Goal: Task Accomplishment & Management: Manage account settings

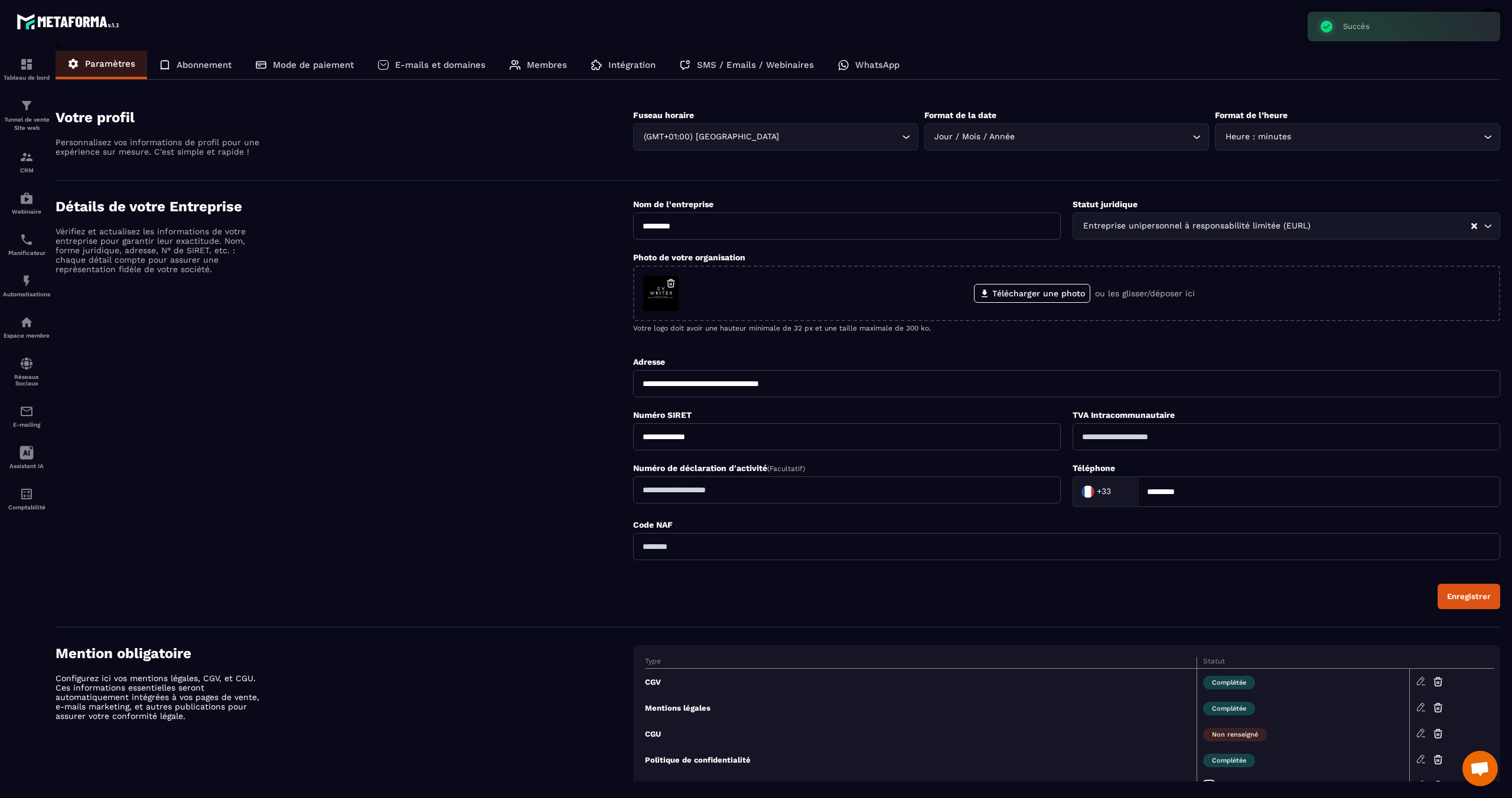
scroll to position [471, 0]
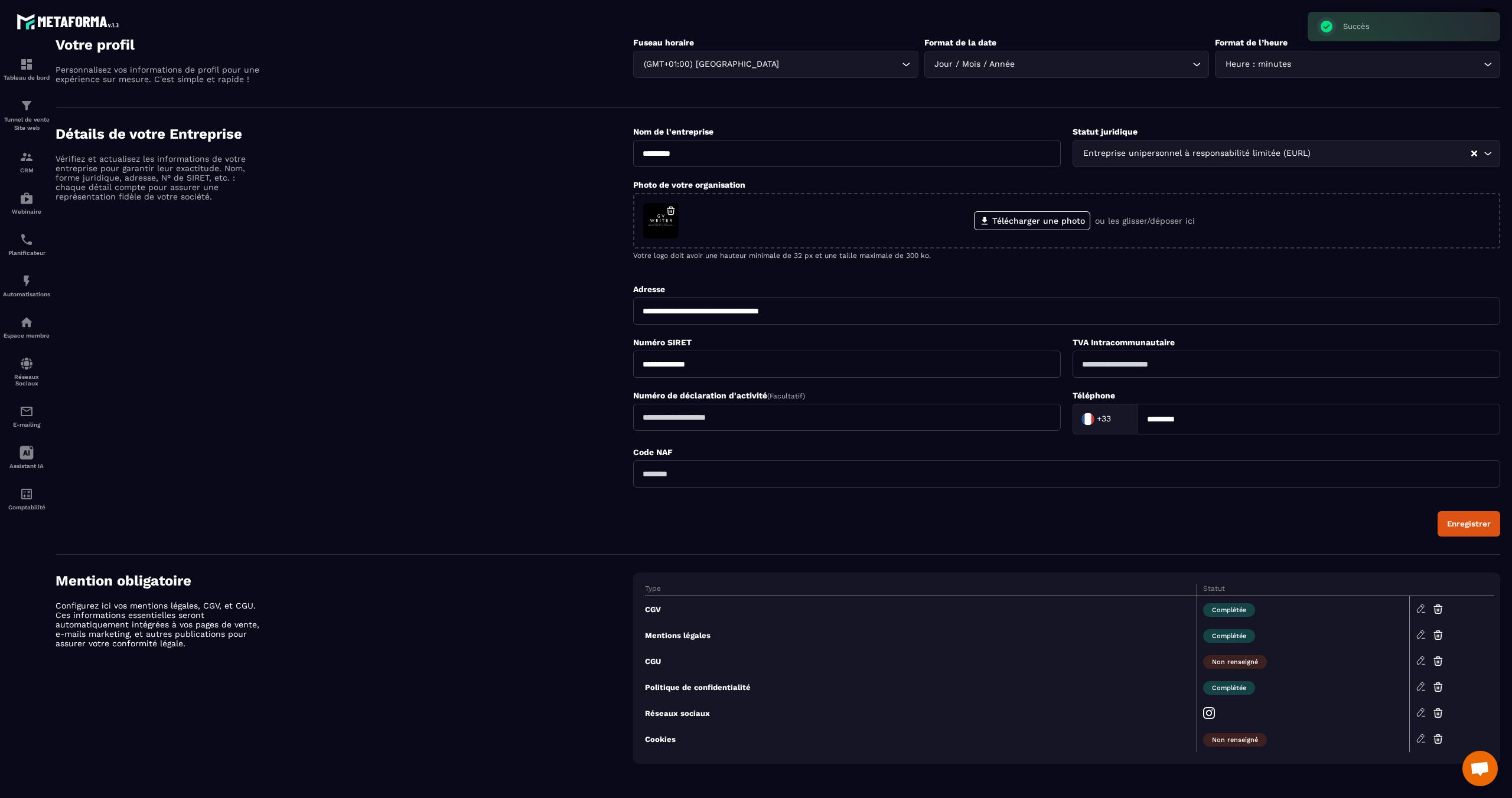
click at [1237, 146] on div "Entreprise unipersonnel à responsabilité limitée (EURL) Loading..." at bounding box center [1287, 153] width 428 height 27
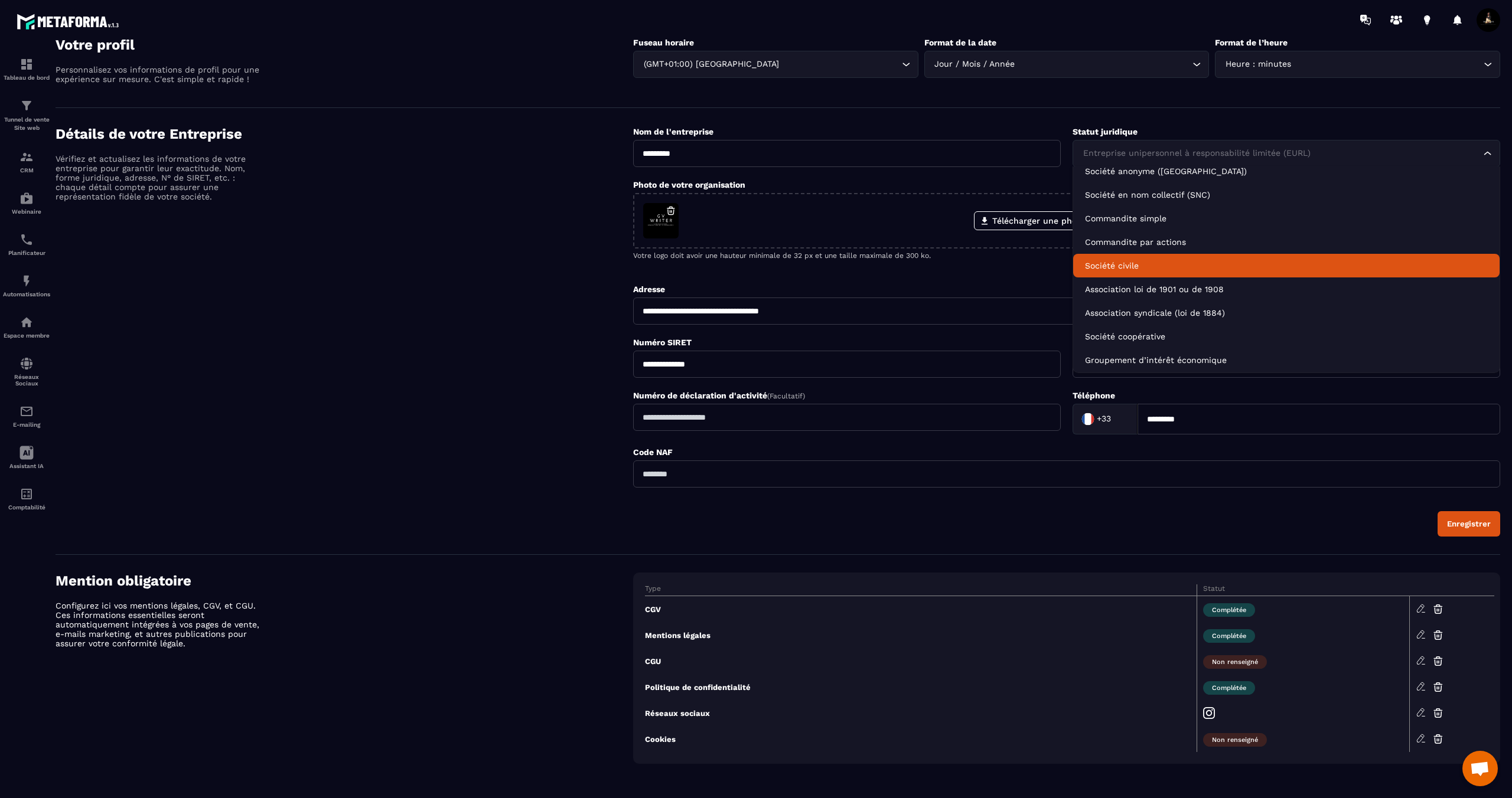
scroll to position [101, 0]
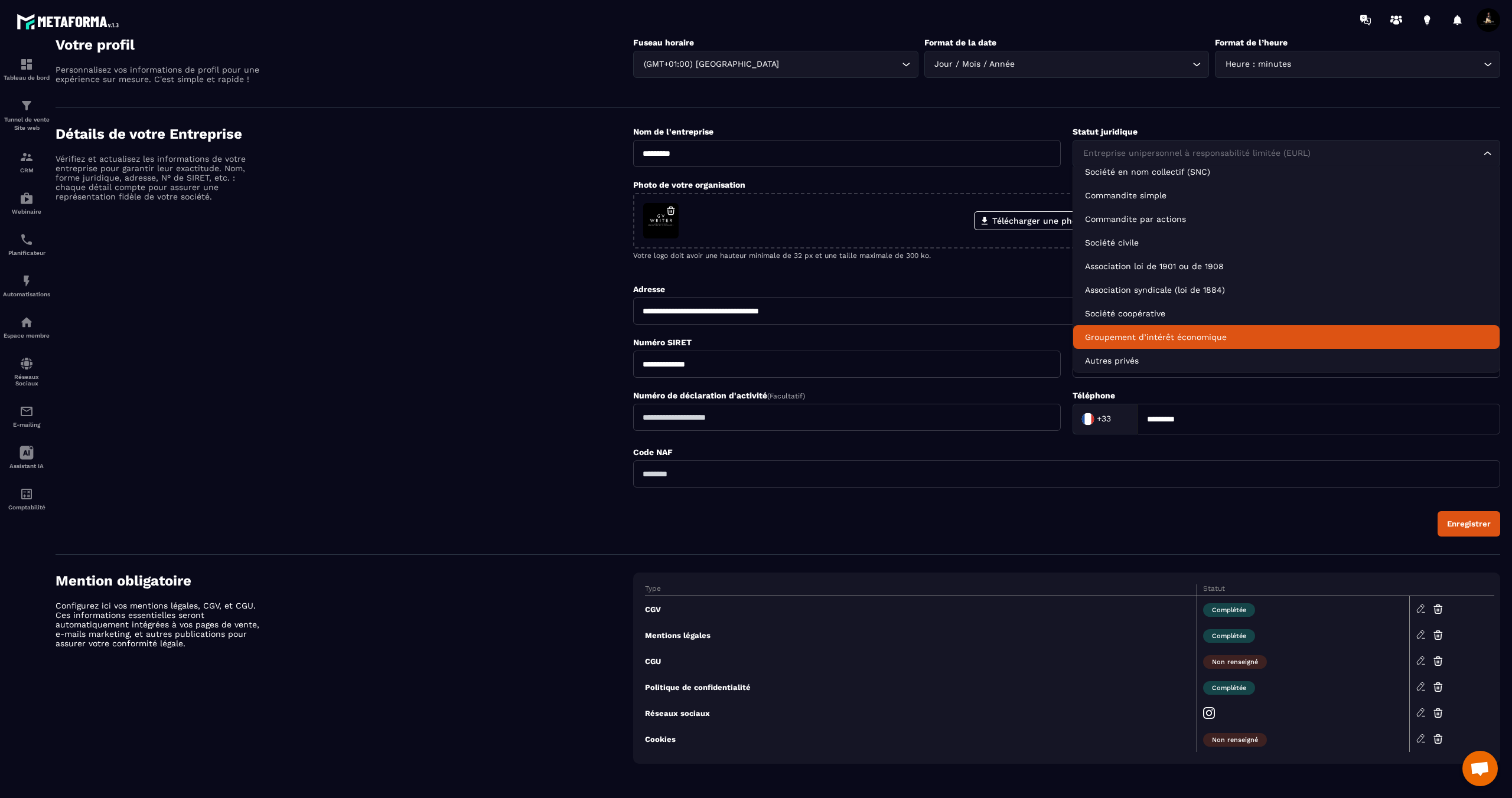
click at [555, 311] on div "Détails de votre Entreprise Vérifiez et actualisez les informations de votre en…" at bounding box center [344, 332] width 578 height 411
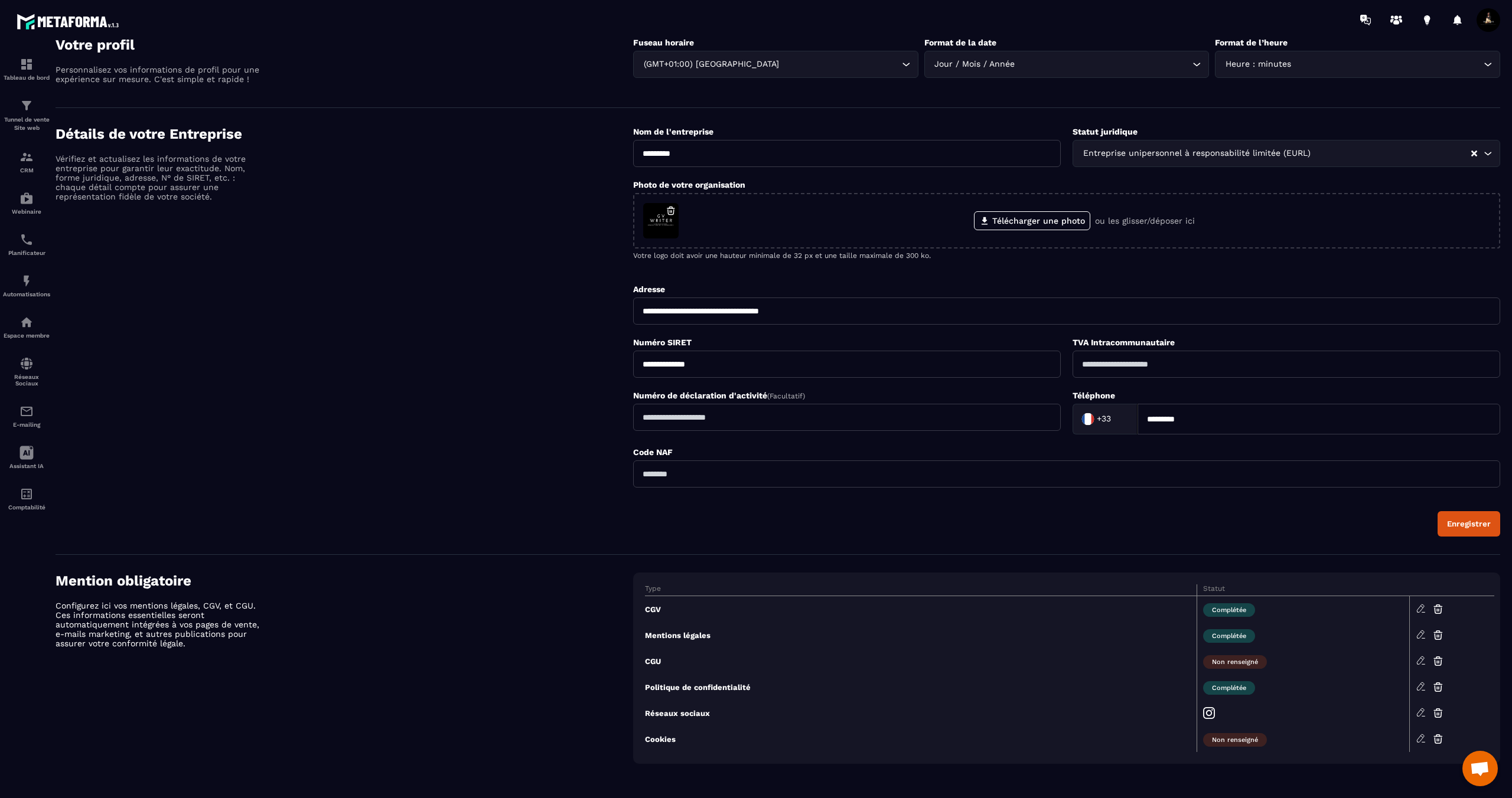
scroll to position [0, 0]
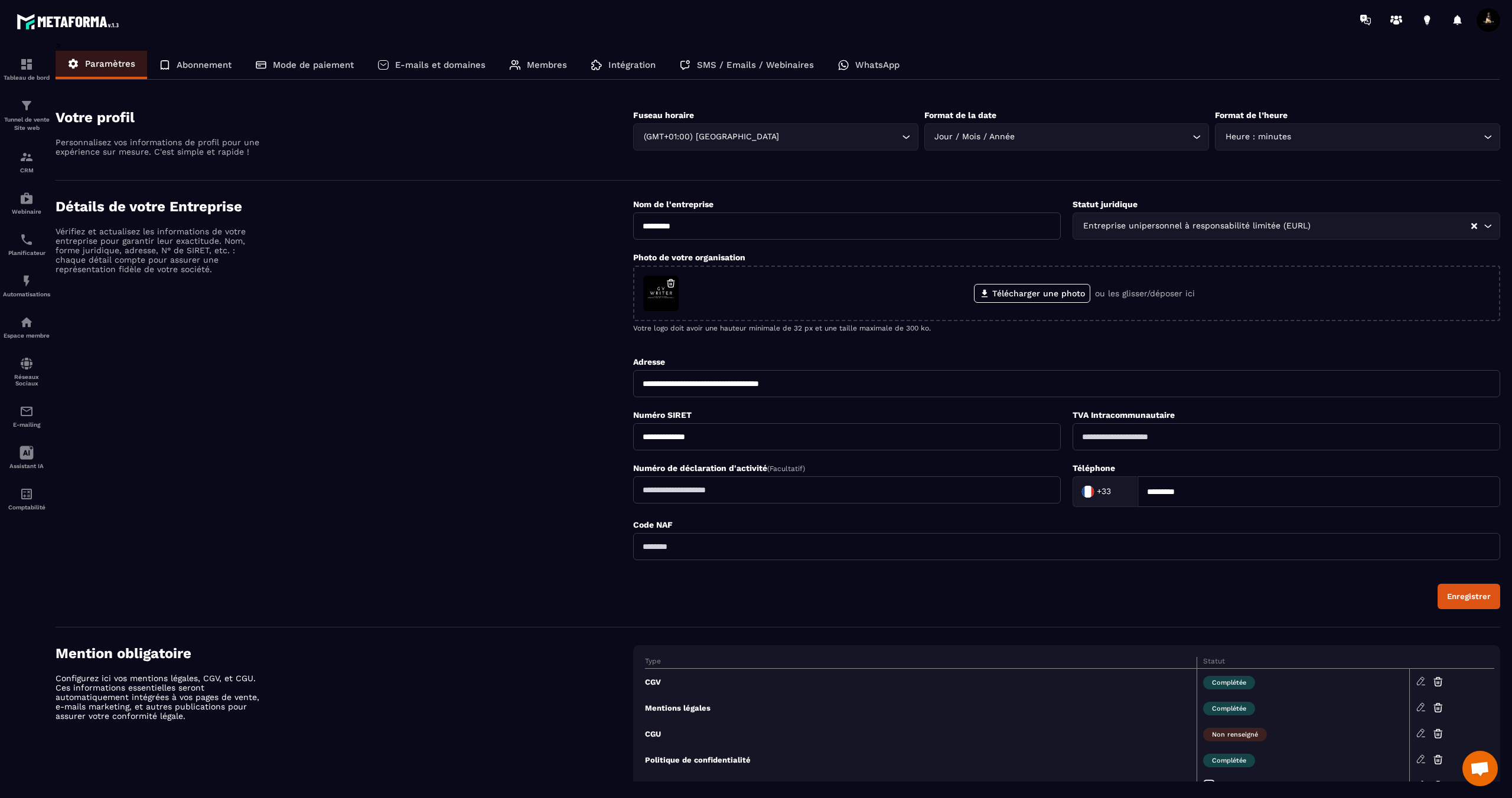
click at [206, 63] on p "Abonnement" at bounding box center [204, 65] width 55 height 11
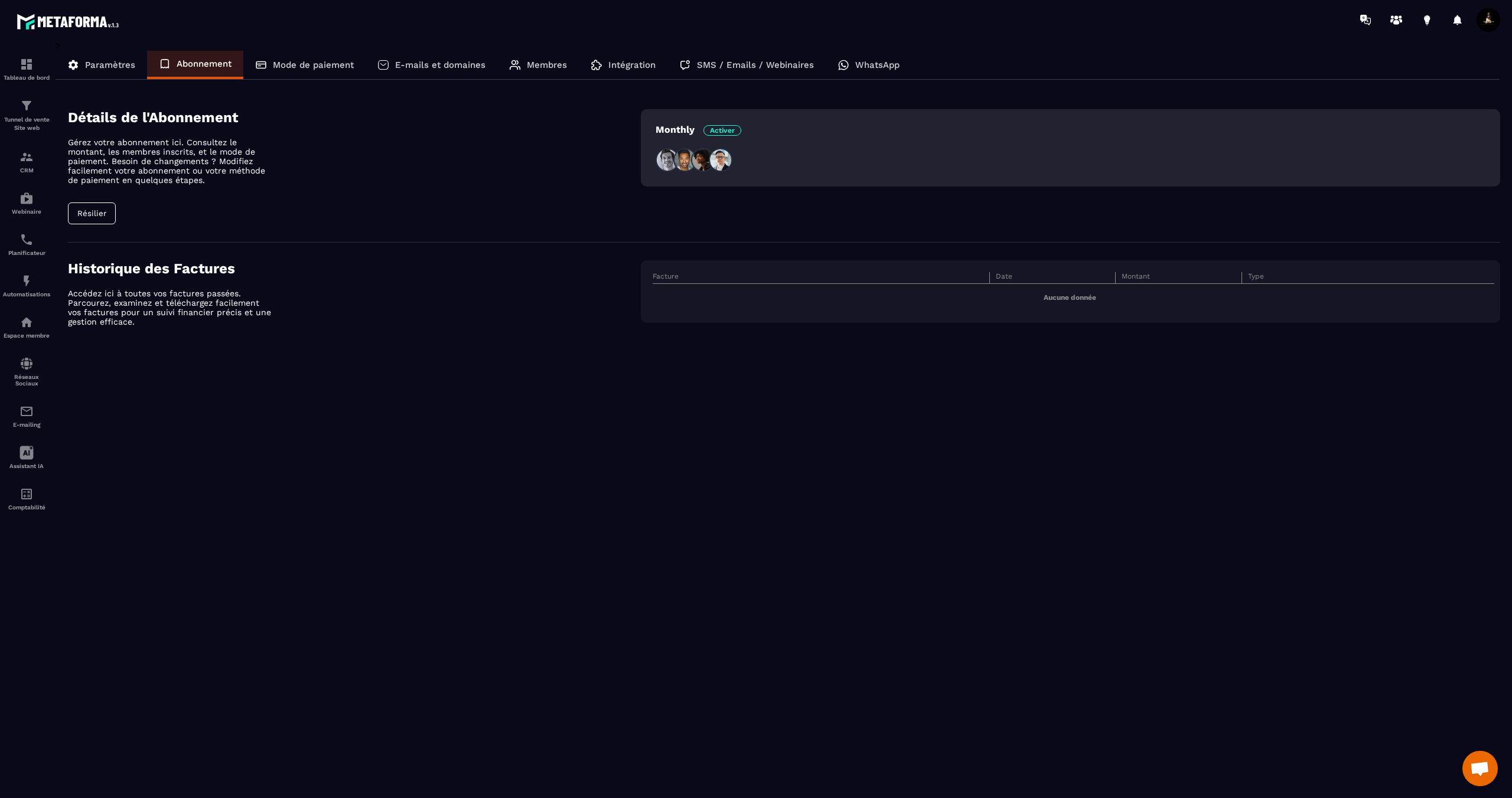
click at [307, 69] on p "Mode de paiement" at bounding box center [313, 65] width 81 height 11
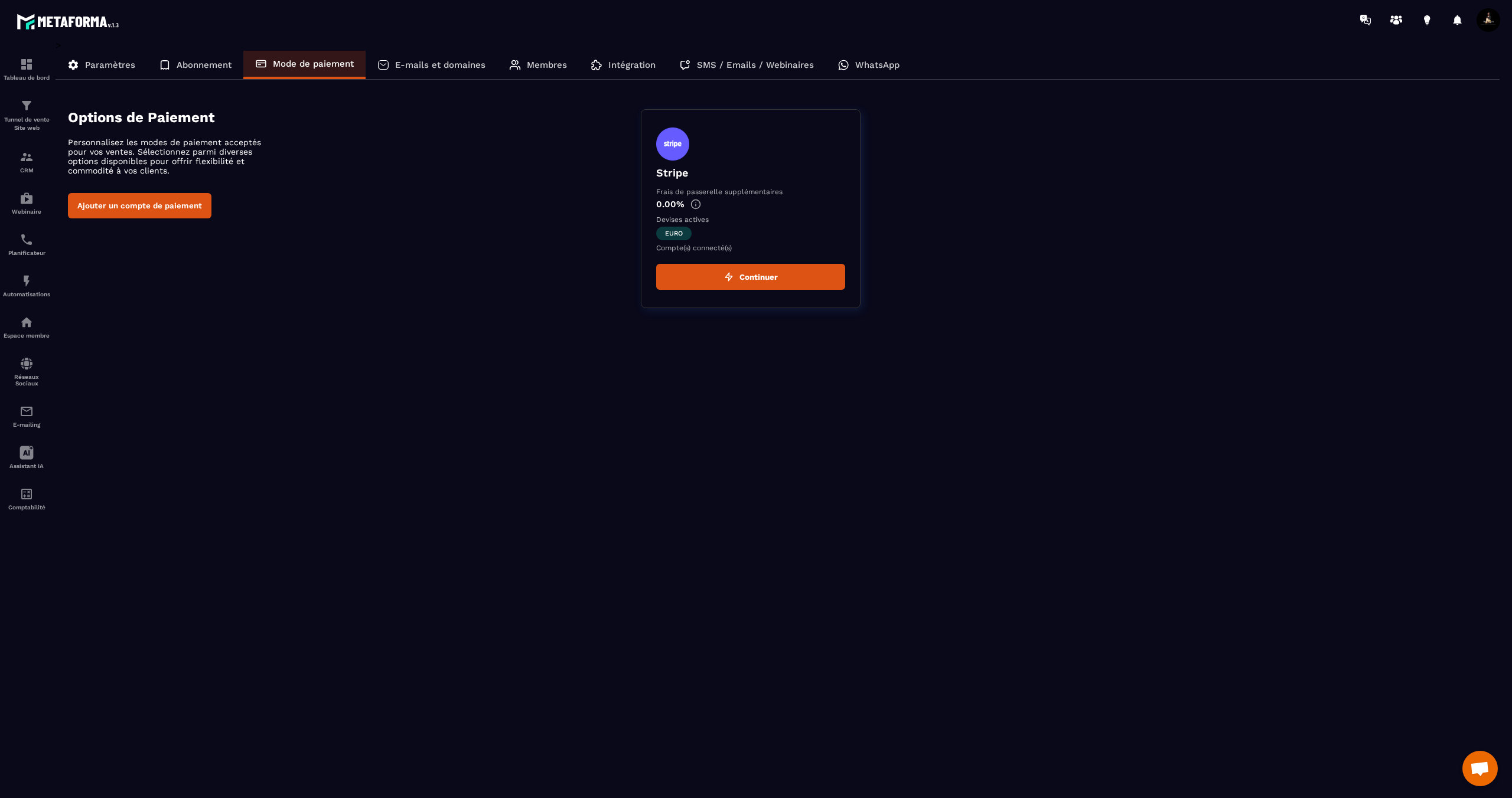
click at [776, 283] on button "Continuer" at bounding box center [751, 277] width 189 height 26
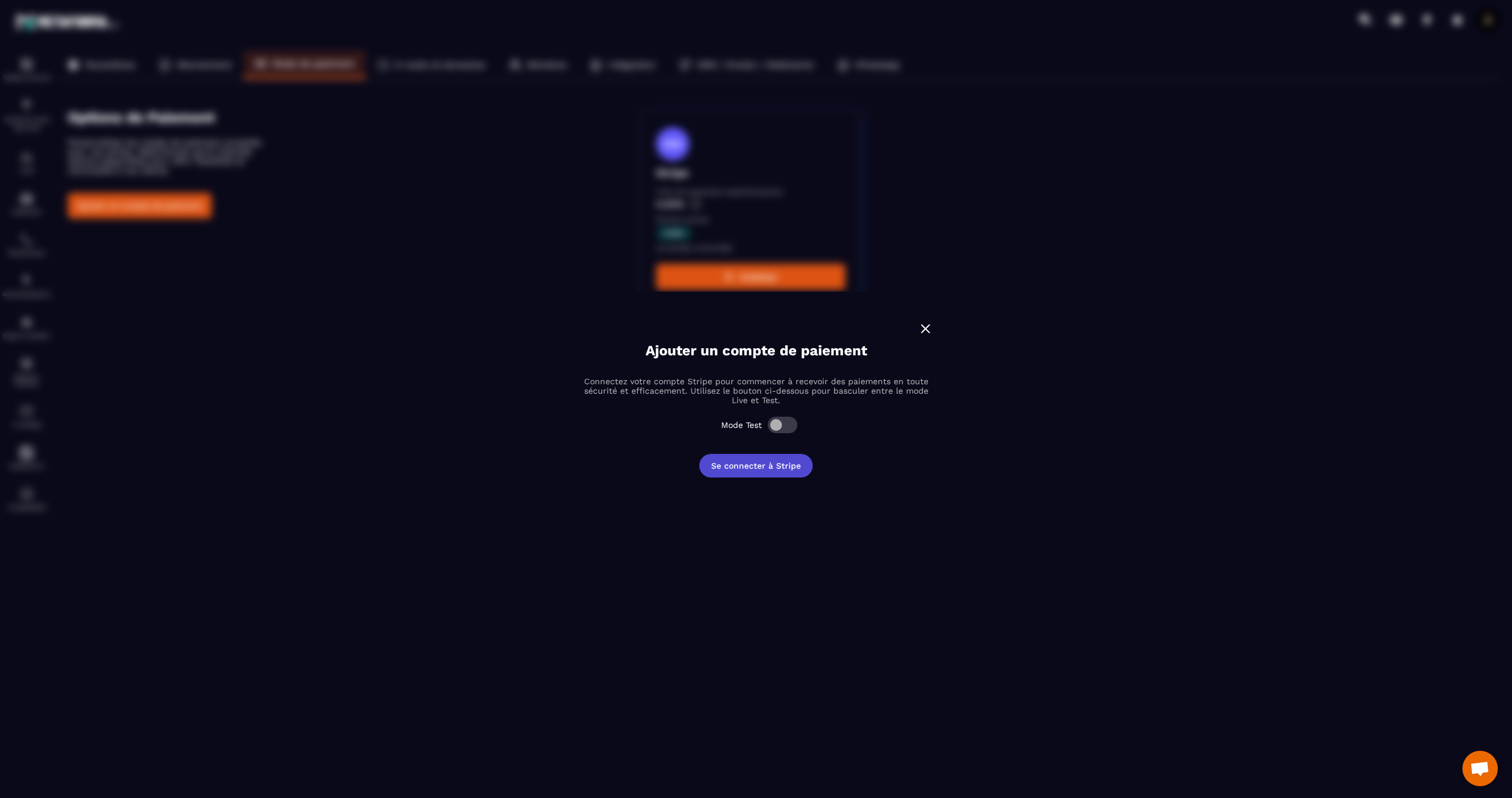
click at [743, 468] on button "Se connecter à Stripe" at bounding box center [756, 466] width 114 height 24
